Goal: Check status

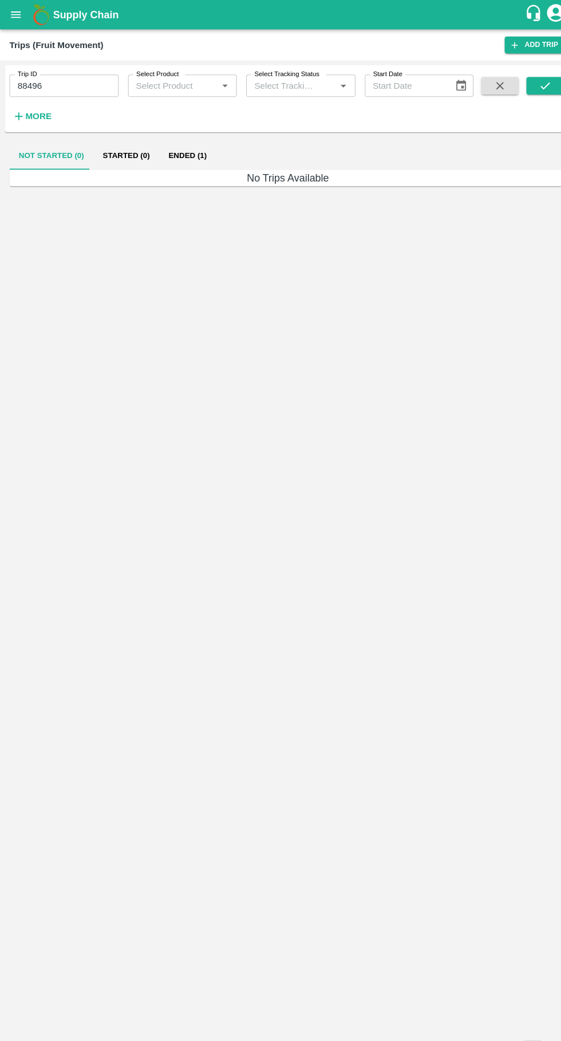
click at [187, 159] on button "Ended (1)" at bounding box center [183, 151] width 56 height 27
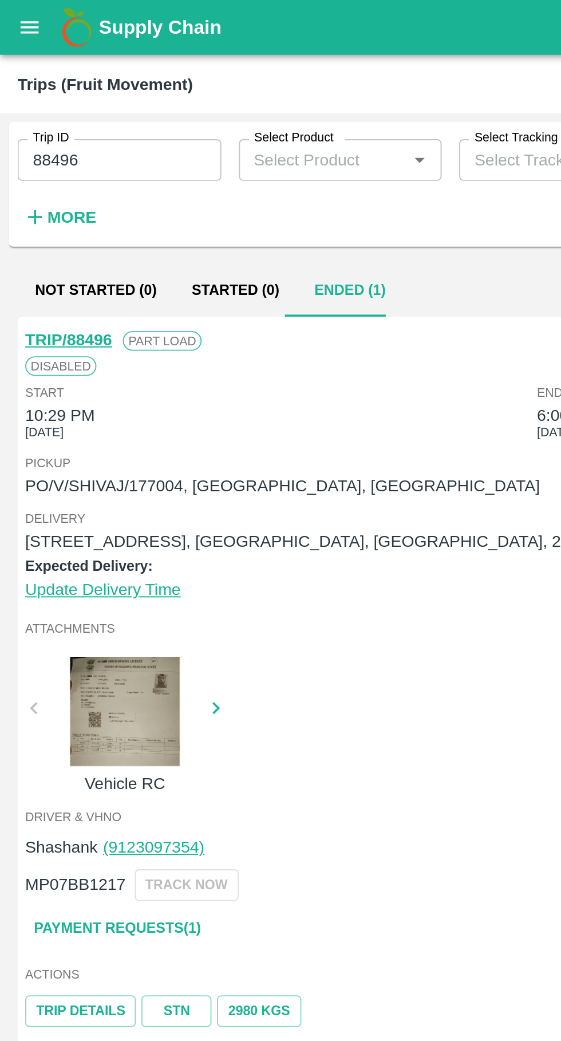
click at [21, 10] on icon "open drawer" at bounding box center [15, 14] width 13 height 13
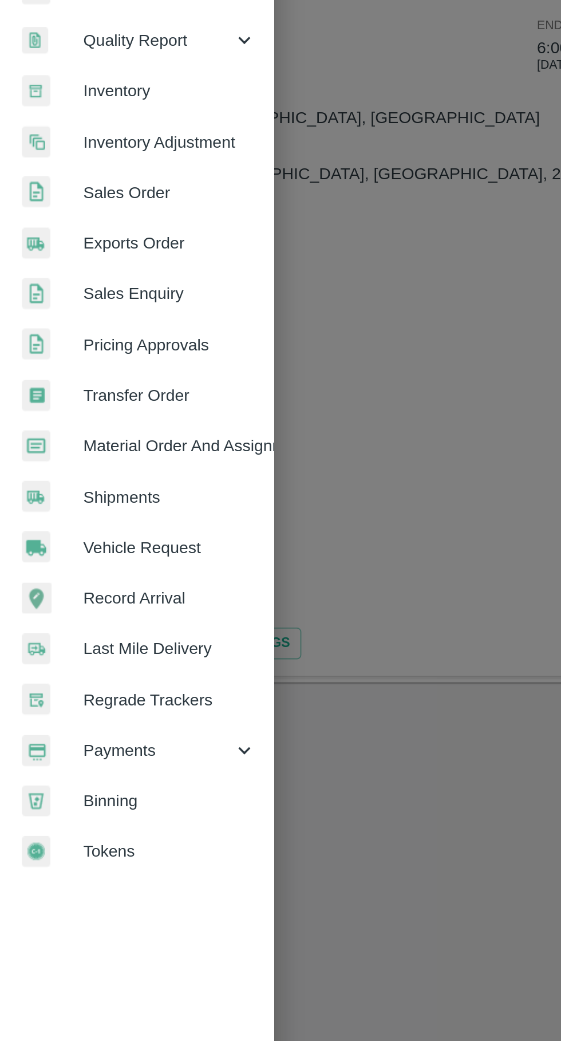
click at [97, 583] on span "Payments" at bounding box center [83, 584] width 78 height 13
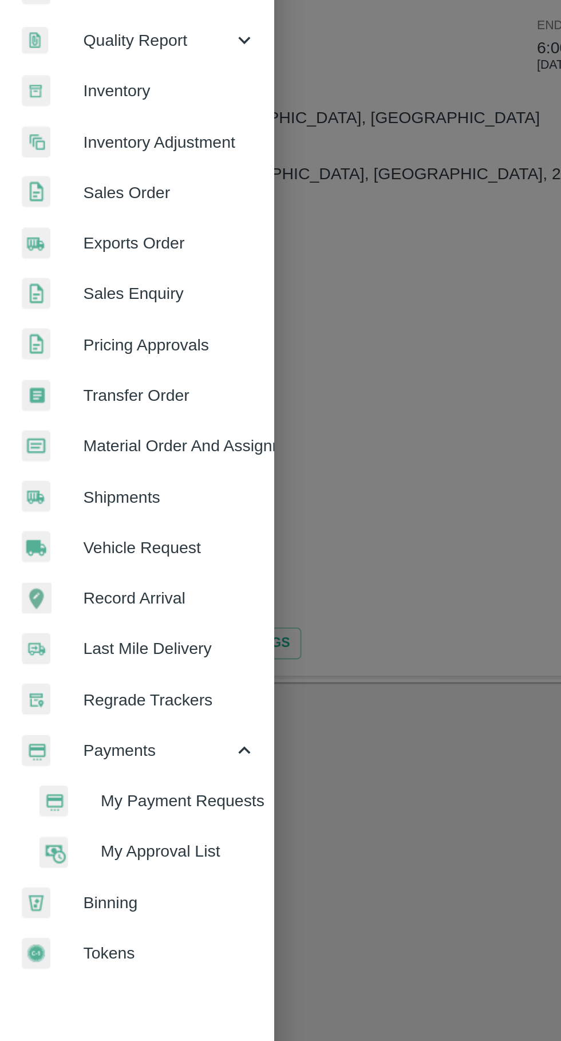
click at [98, 602] on li "My Payment Requests" at bounding box center [76, 610] width 134 height 26
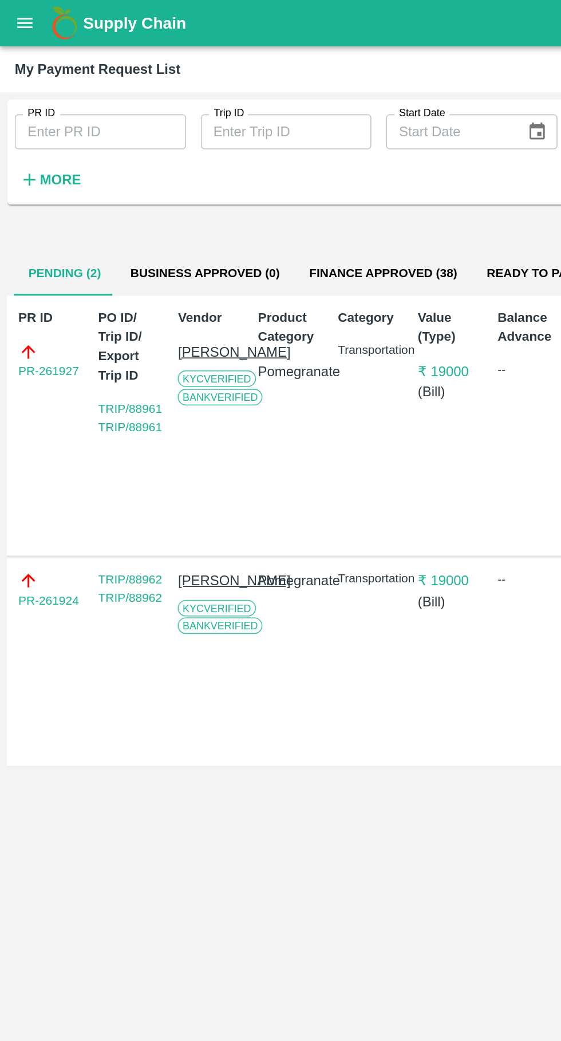
scroll to position [0, 8]
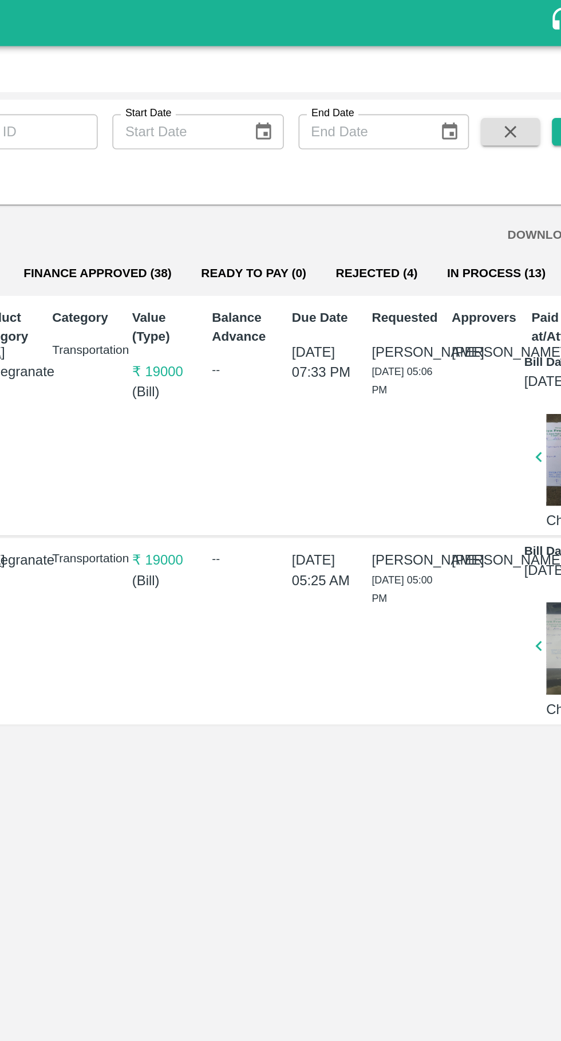
click at [220, 169] on button "Finance Approved (38)" at bounding box center [231, 169] width 110 height 27
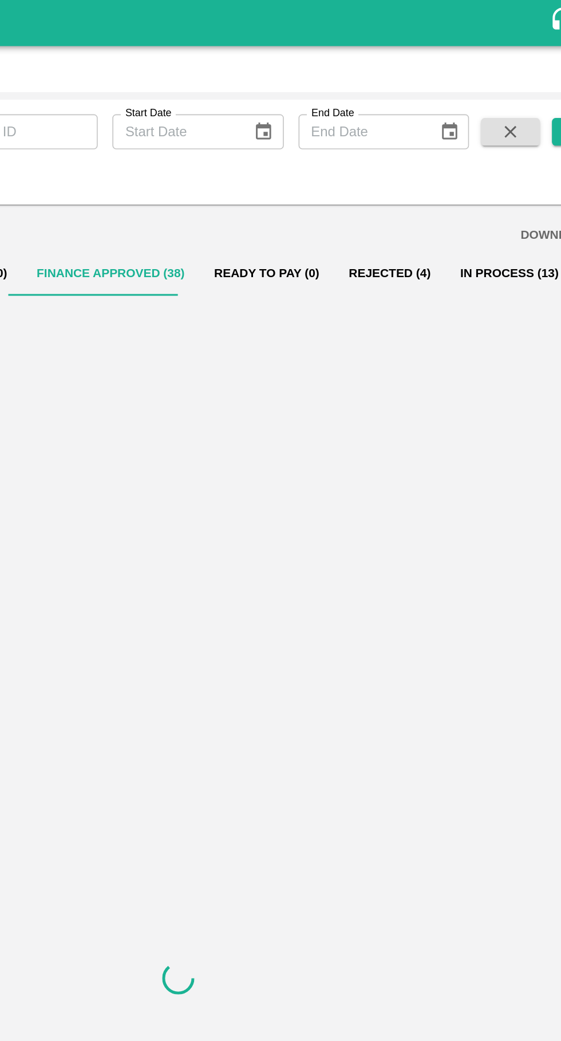
scroll to position [0, 0]
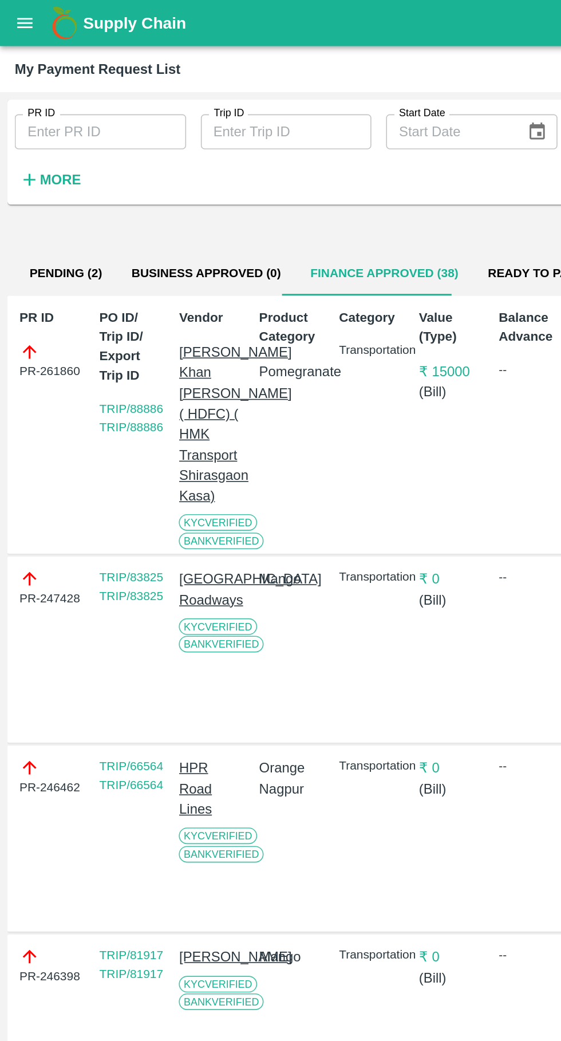
click at [213, 169] on button "Finance Approved (38)" at bounding box center [239, 169] width 110 height 27
